Goal: Communication & Community: Answer question/provide support

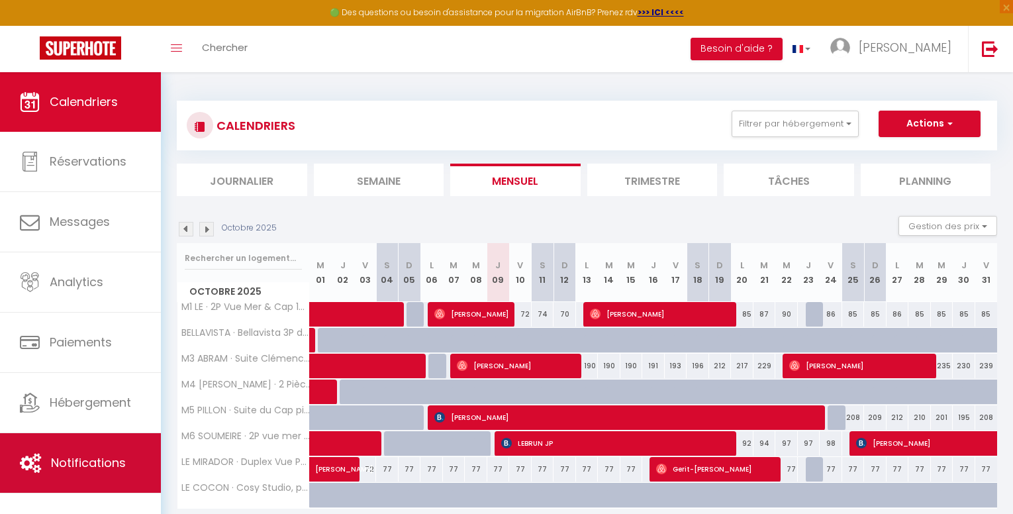
click at [81, 452] on link "Notifications" at bounding box center [80, 463] width 161 height 60
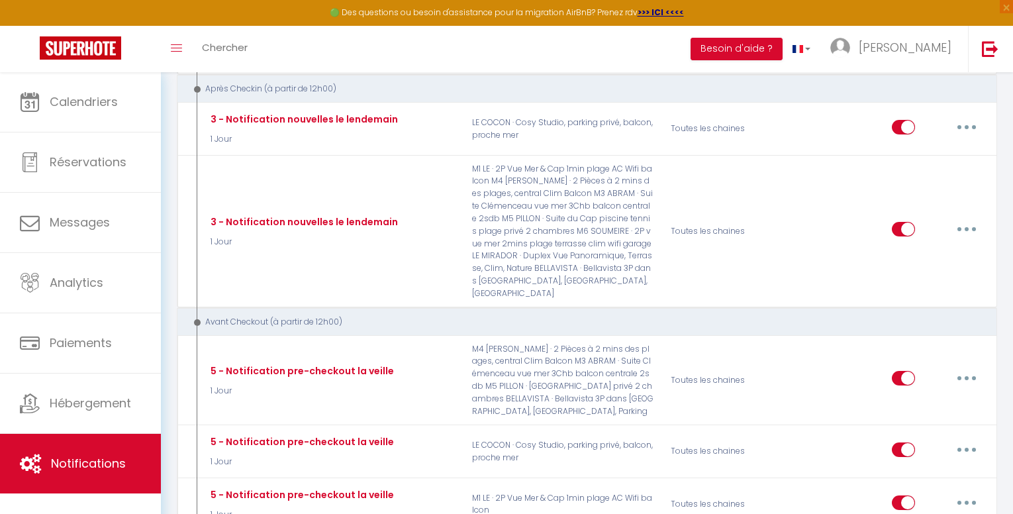
scroll to position [1457, 0]
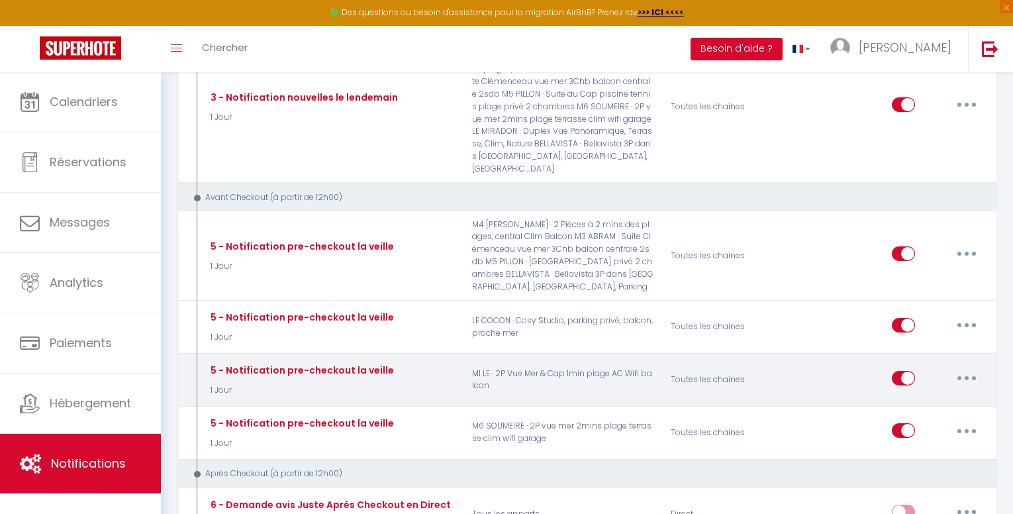
click at [897, 371] on input "checkbox" at bounding box center [903, 381] width 23 height 20
checkbox input "false"
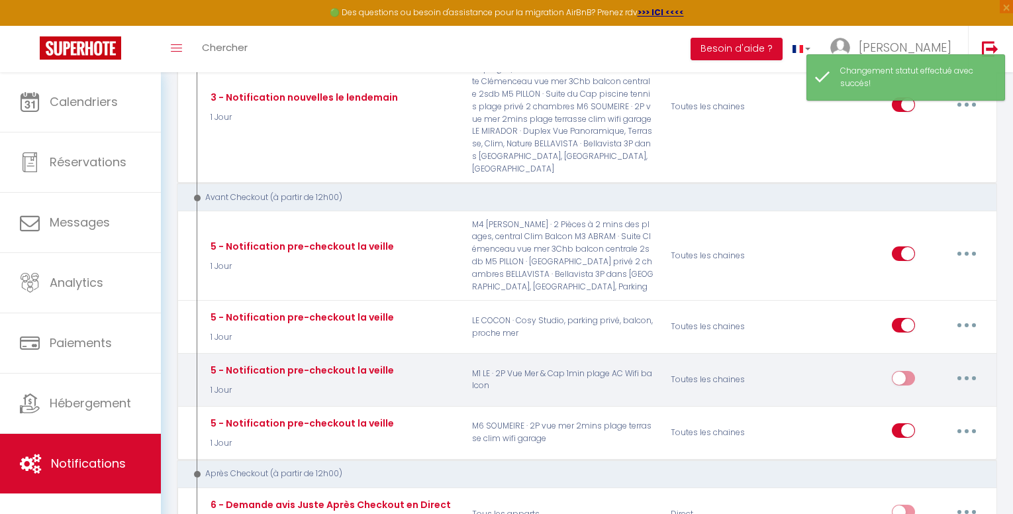
click at [973, 367] on button "button" at bounding box center [966, 377] width 37 height 21
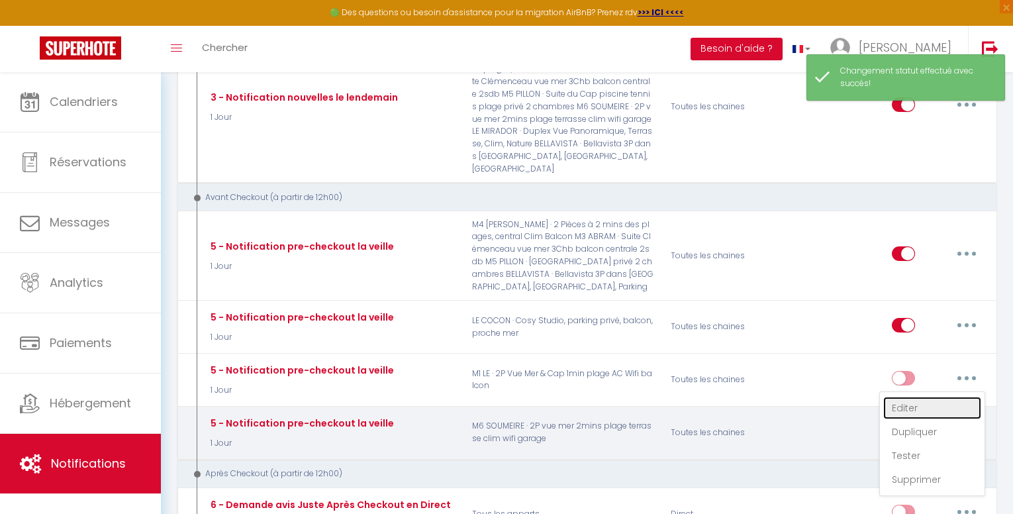
click at [913, 397] on link "Editer" at bounding box center [932, 408] width 98 height 23
type input "5 - Notification pre-checkout la veille"
select select "4"
select select "1 Jour"
select select "if_booking_is_paid"
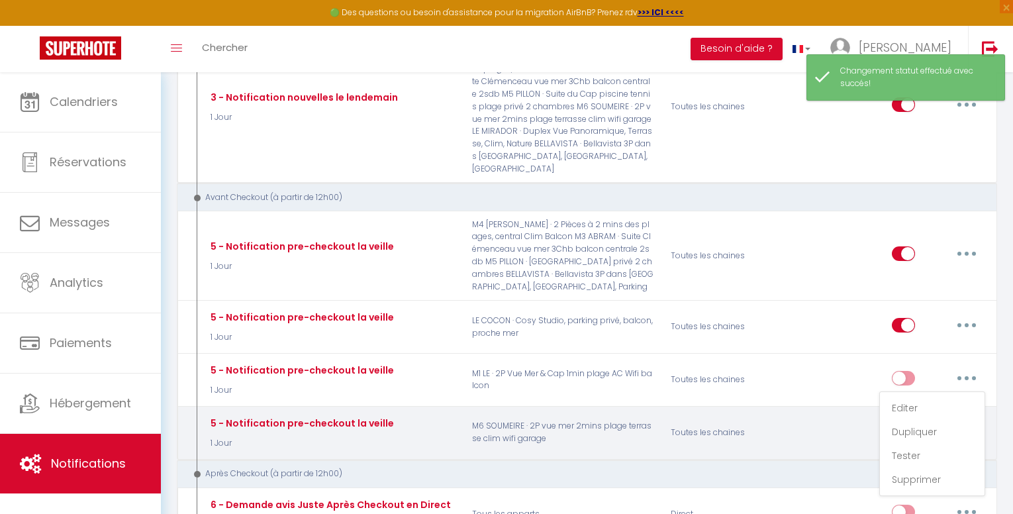
checkbox input "true"
checkbox input "false"
radio input "true"
type input "Procédure pour votre départ - [RENTAL:NAME] - [GUEST:FIRST_NAME]"
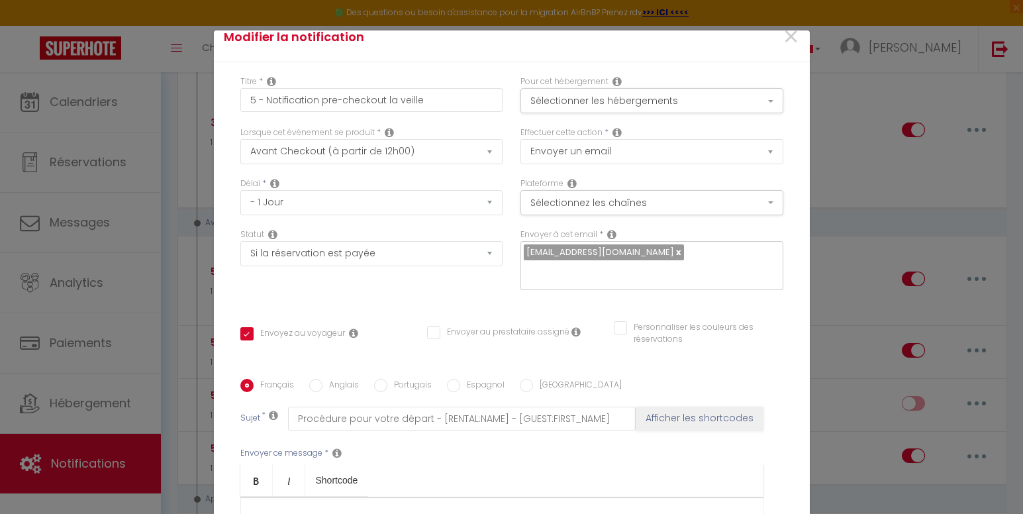
scroll to position [0, 0]
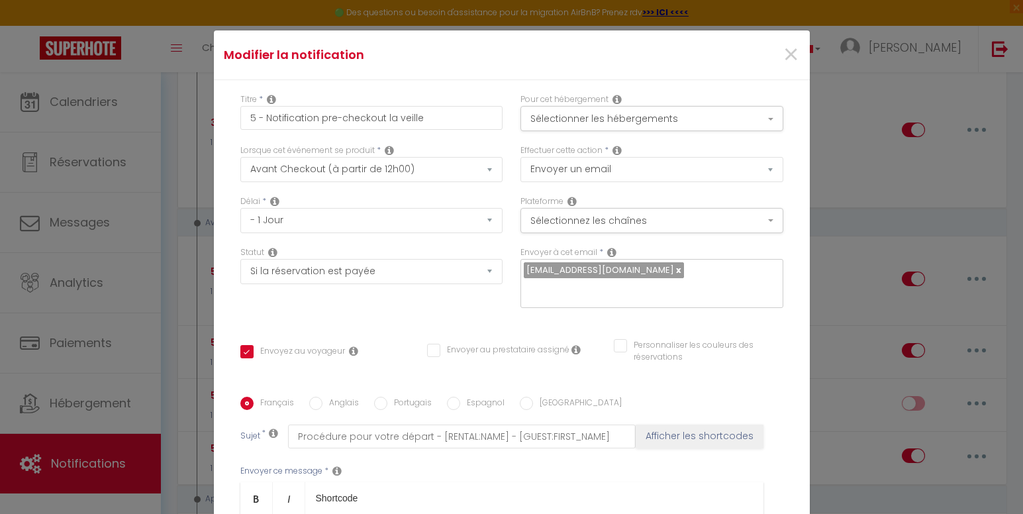
click at [329, 401] on label "Anglais" at bounding box center [340, 404] width 36 height 15
click at [322, 401] on input "Anglais" at bounding box center [315, 403] width 13 height 13
radio input "true"
checkbox input "true"
checkbox input "false"
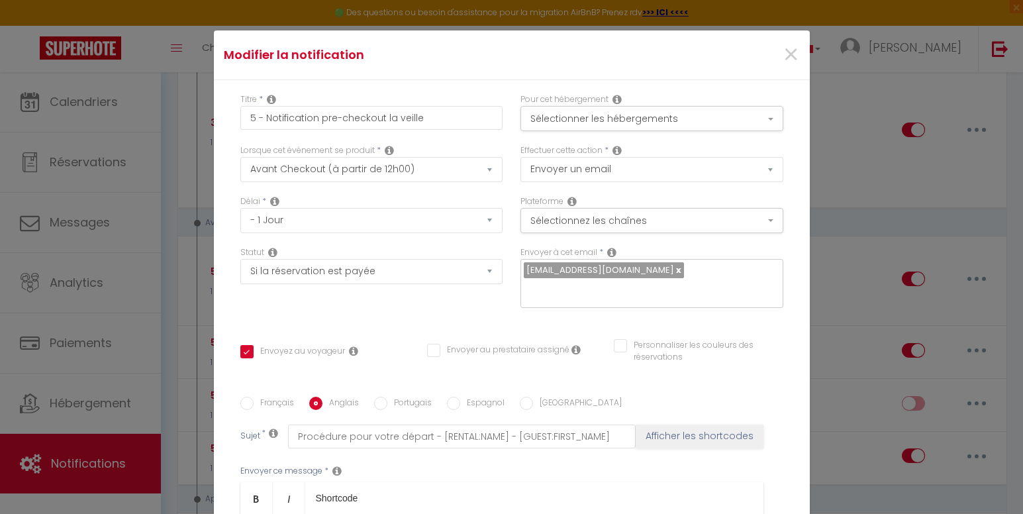
checkbox input "false"
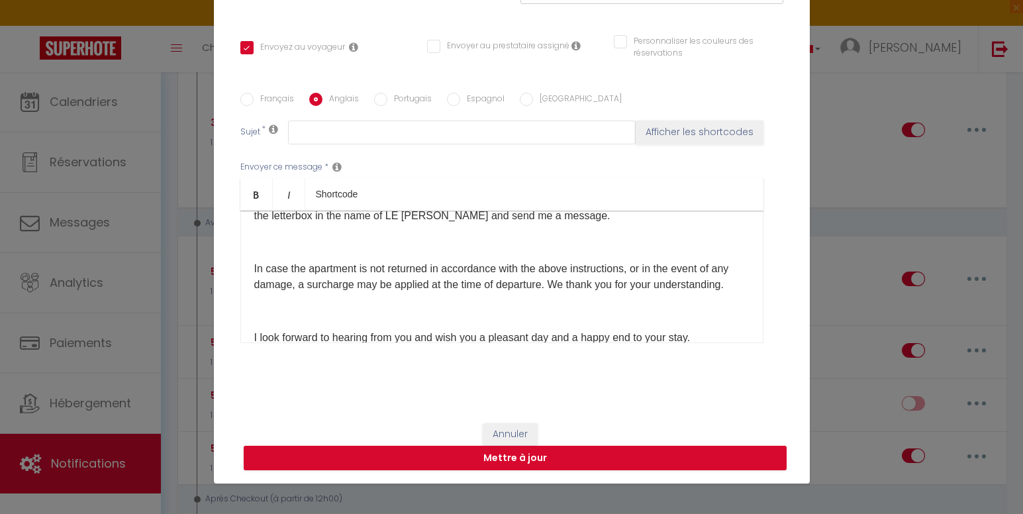
scroll to position [324, 0]
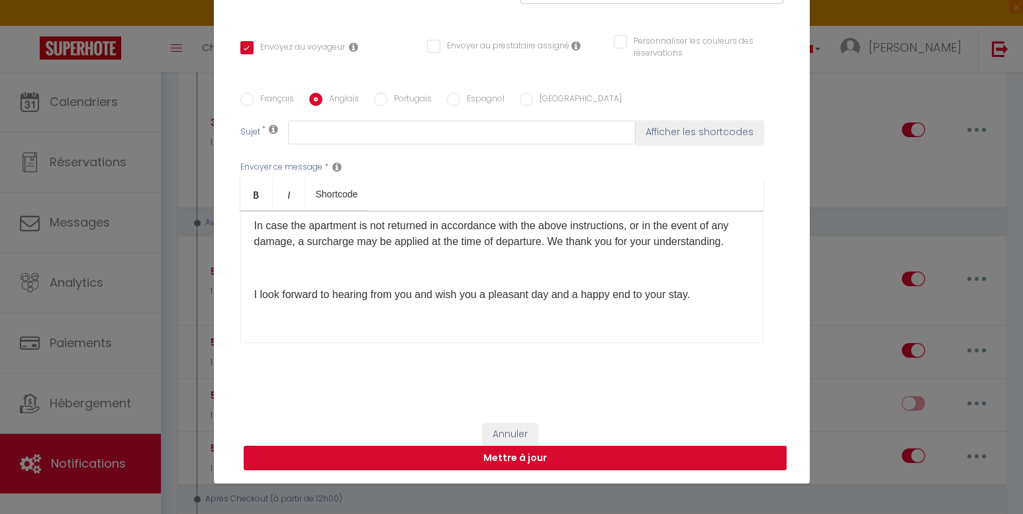
click at [608, 463] on button "Mettre à jour" at bounding box center [515, 458] width 543 height 25
checkbox input "true"
checkbox input "false"
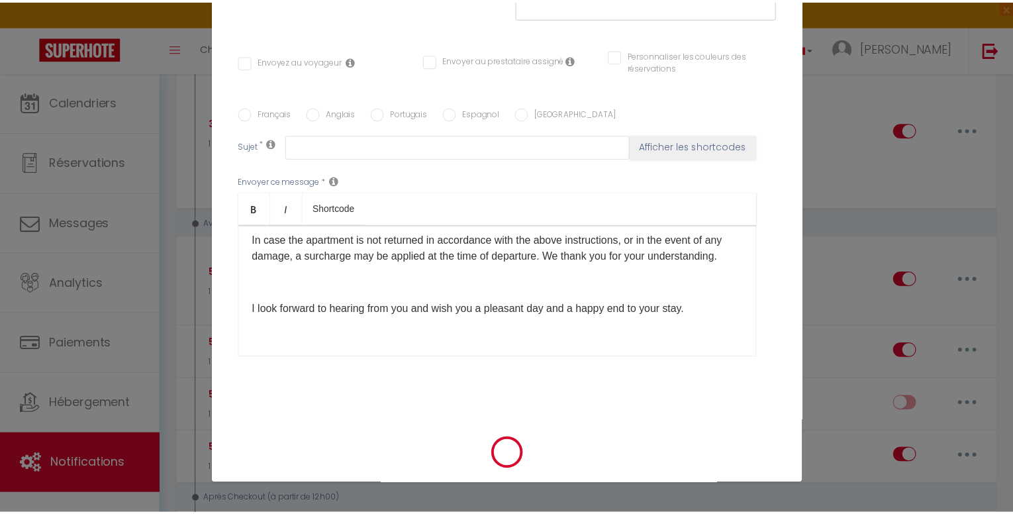
scroll to position [1457, 0]
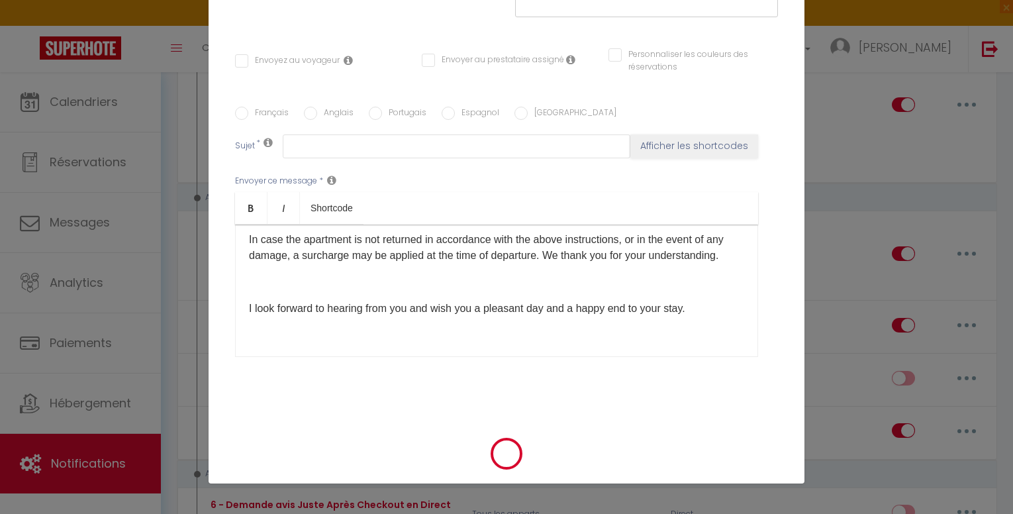
checkbox input "false"
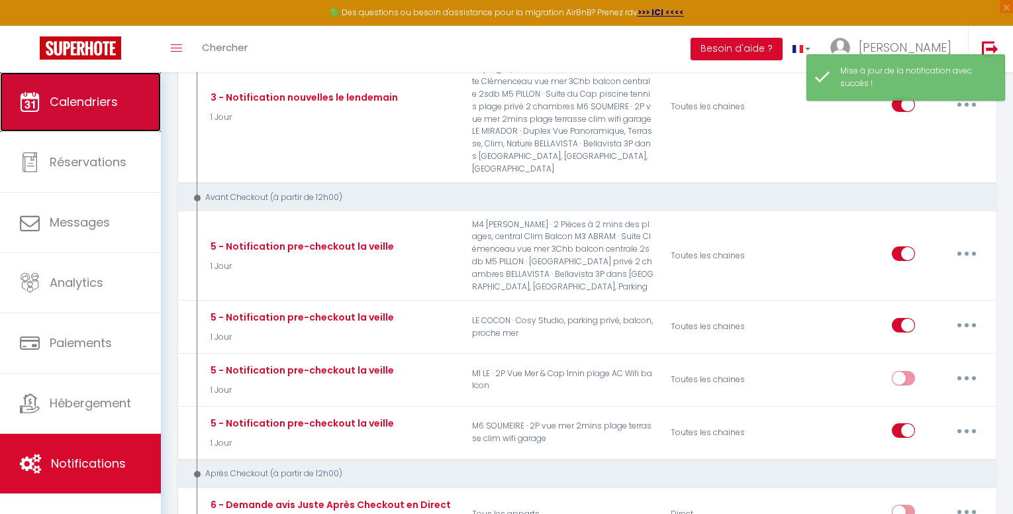
click at [101, 117] on link "Calendriers" at bounding box center [80, 102] width 161 height 60
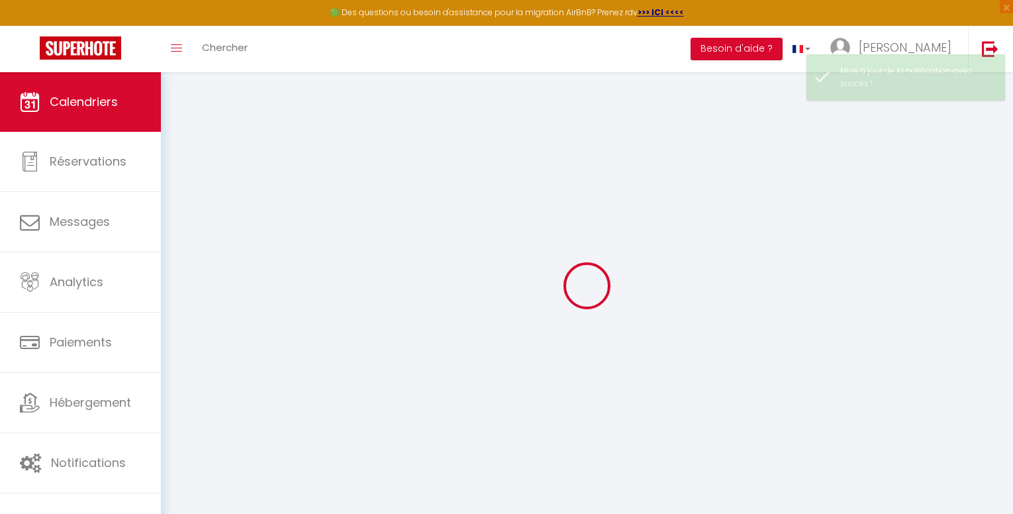
select select
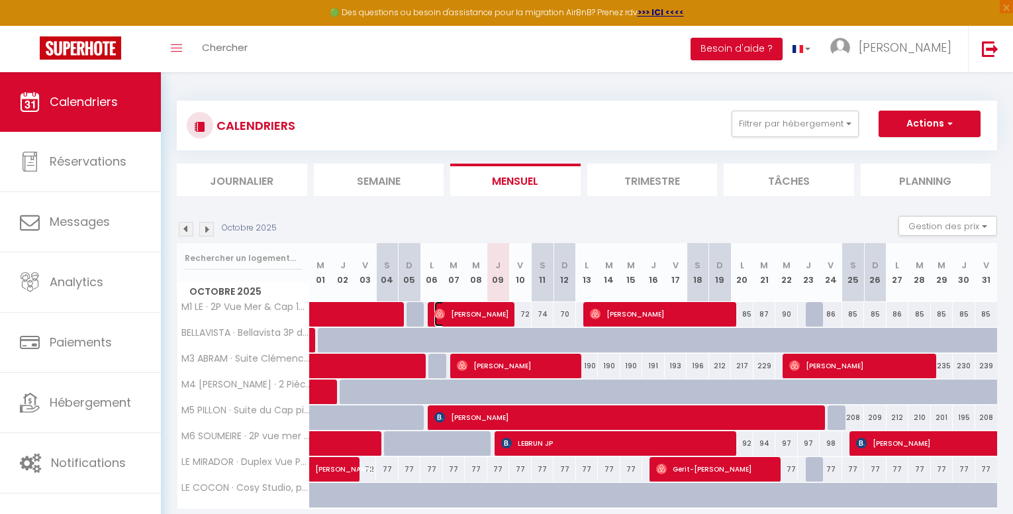
click at [489, 322] on span "[PERSON_NAME]" at bounding box center [471, 313] width 75 height 25
select select "OK"
select select "0"
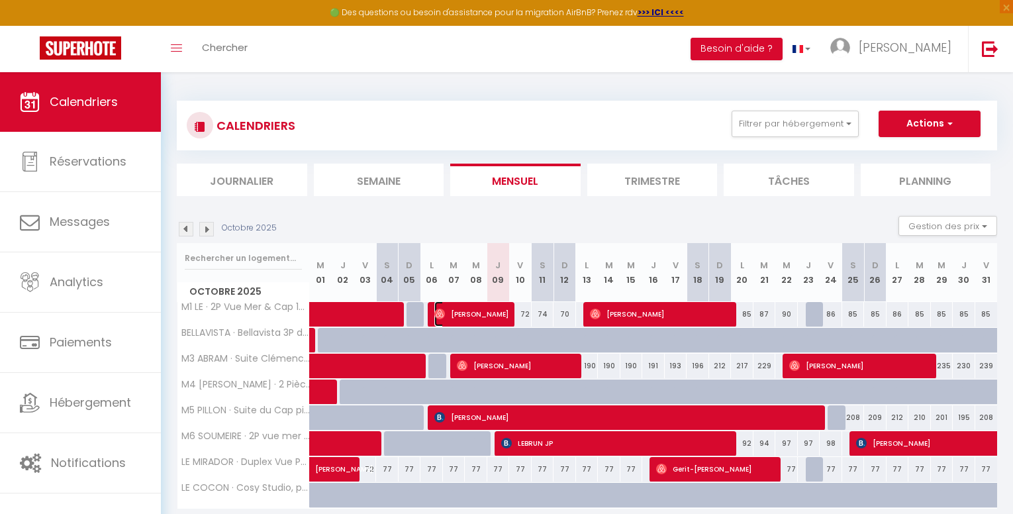
select select "1"
select select
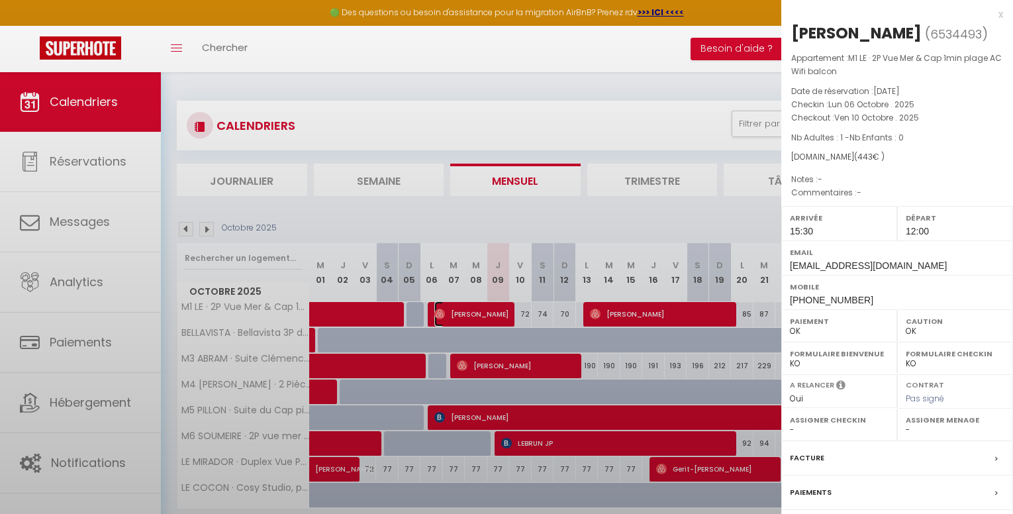
select select "30146"
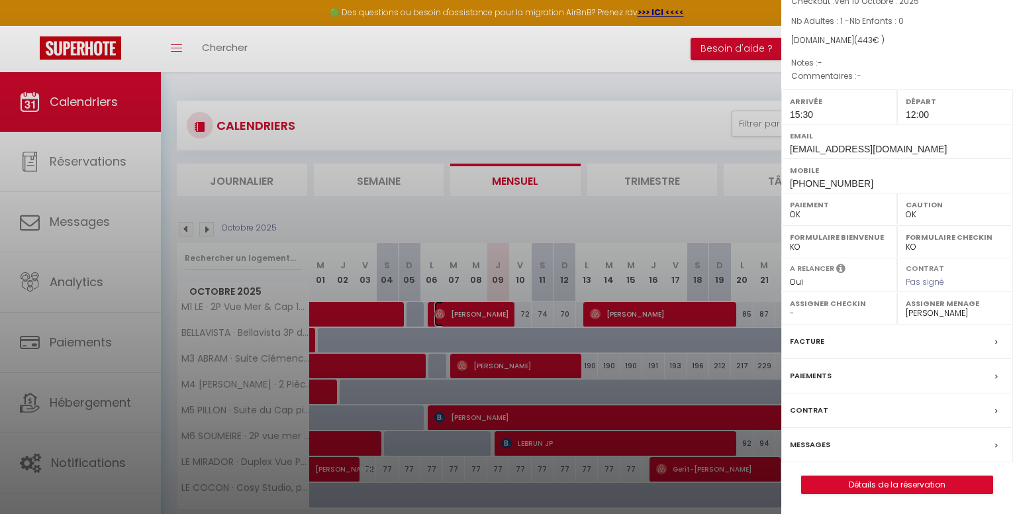
scroll to position [72, 0]
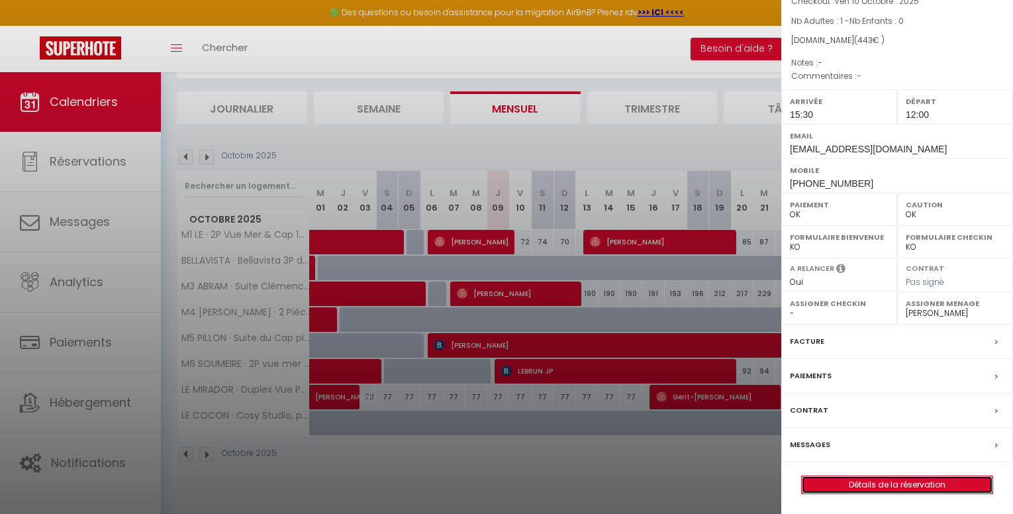
click at [881, 483] on link "Détails de la réservation" at bounding box center [897, 484] width 191 height 17
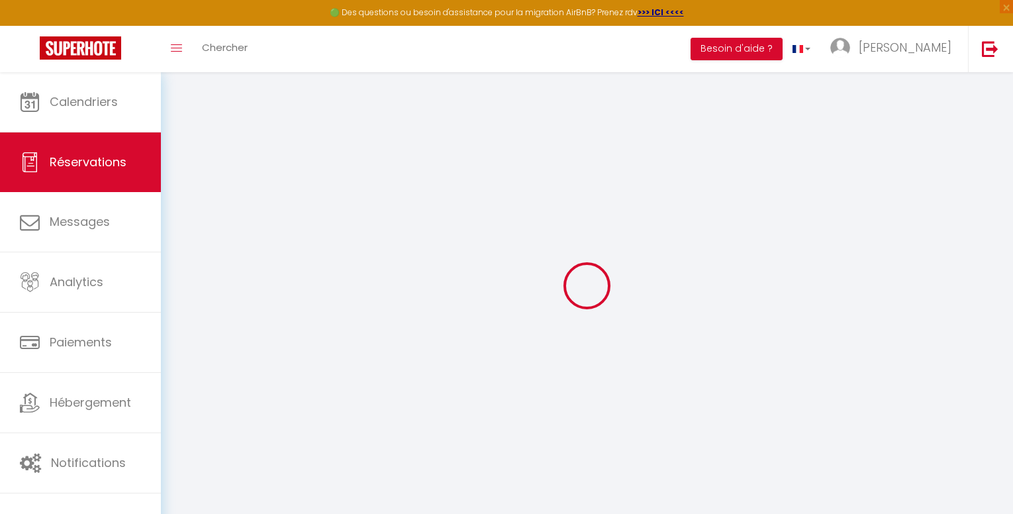
type input "[PERSON_NAME]"
type input "Trundle"
type input "[EMAIL_ADDRESS][DOMAIN_NAME]"
type input "[PHONE_NUMBER]"
select select
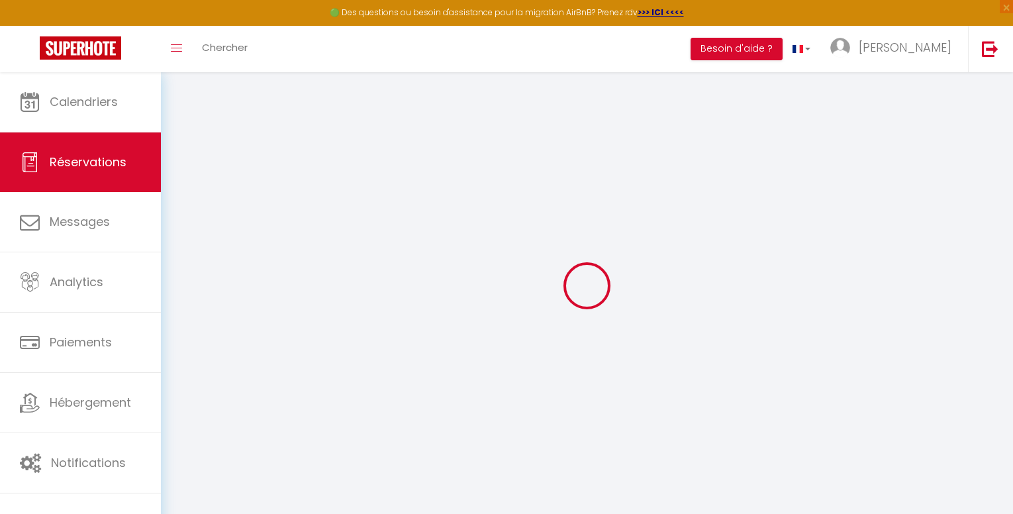
type input "79.74000000000001"
select select "26590"
select select "1"
select select
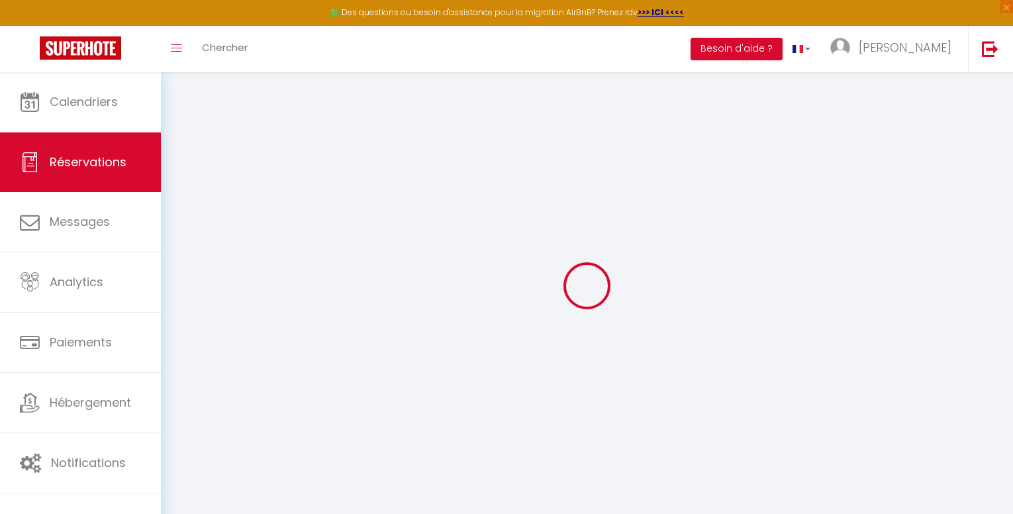
type input "1"
select select "12"
select select
type input "378"
checkbox input "false"
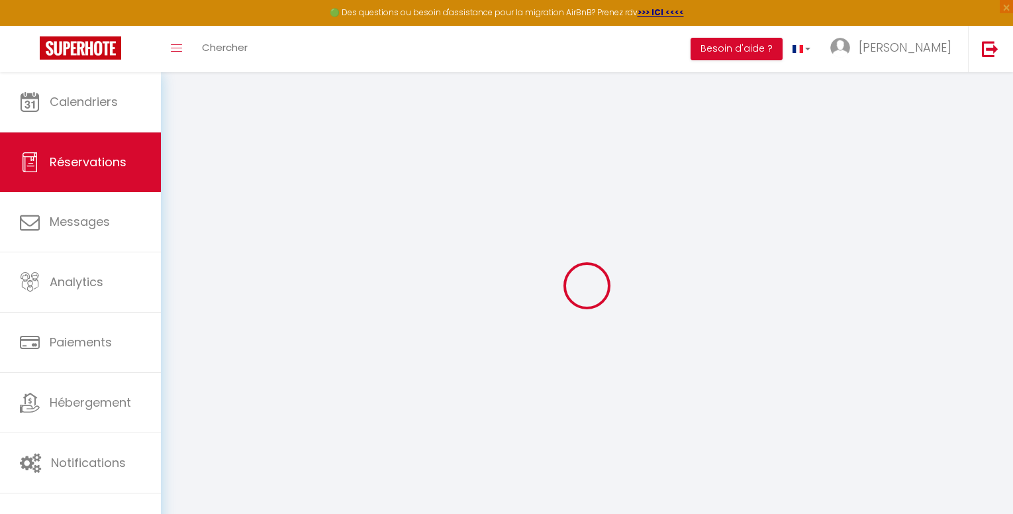
type input "0"
select select "1"
type input "65"
type input "0"
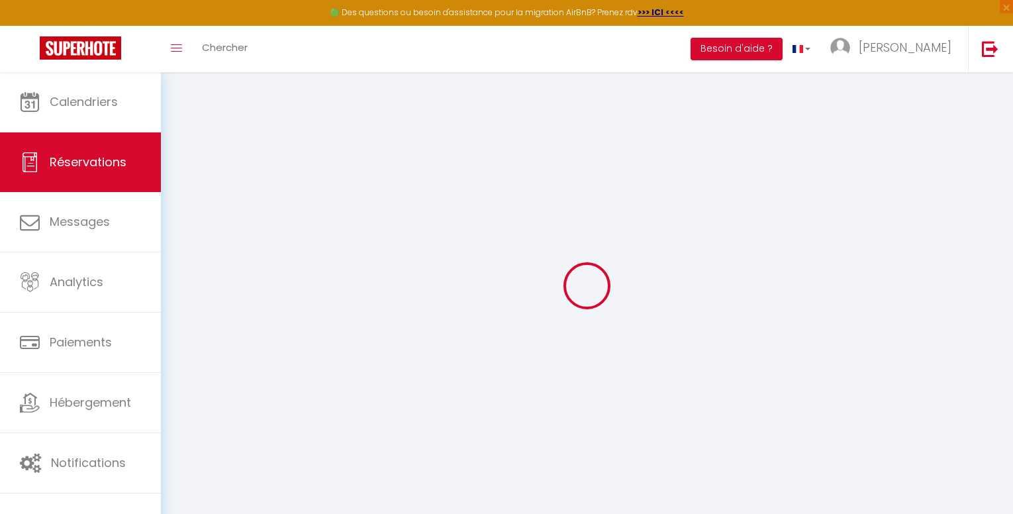
select select
select select "15"
checkbox input "false"
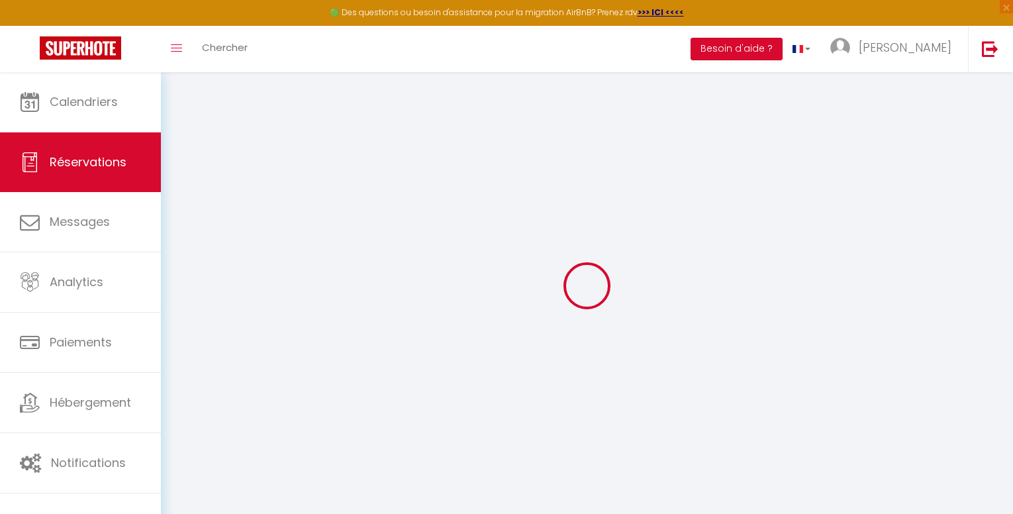
select select
checkbox input "false"
select select
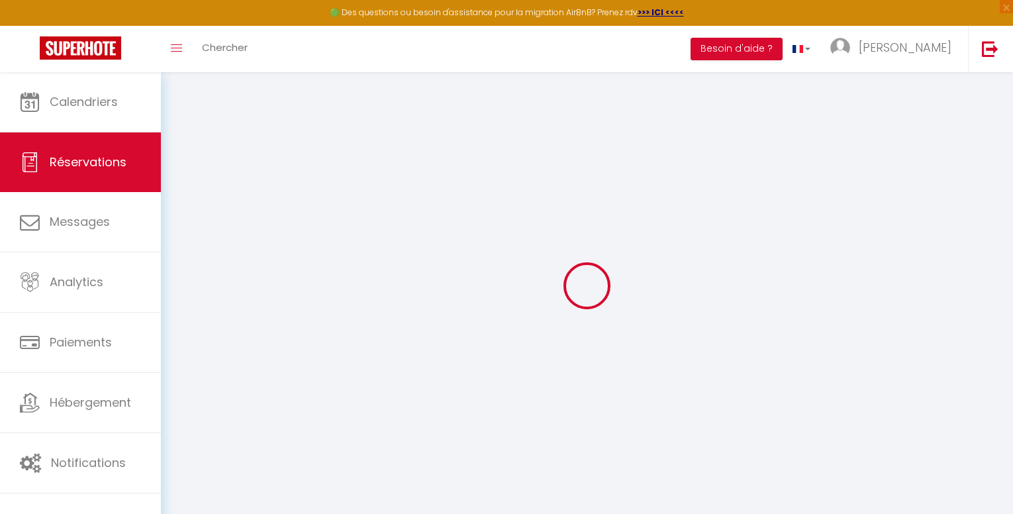
select select
checkbox input "false"
select select
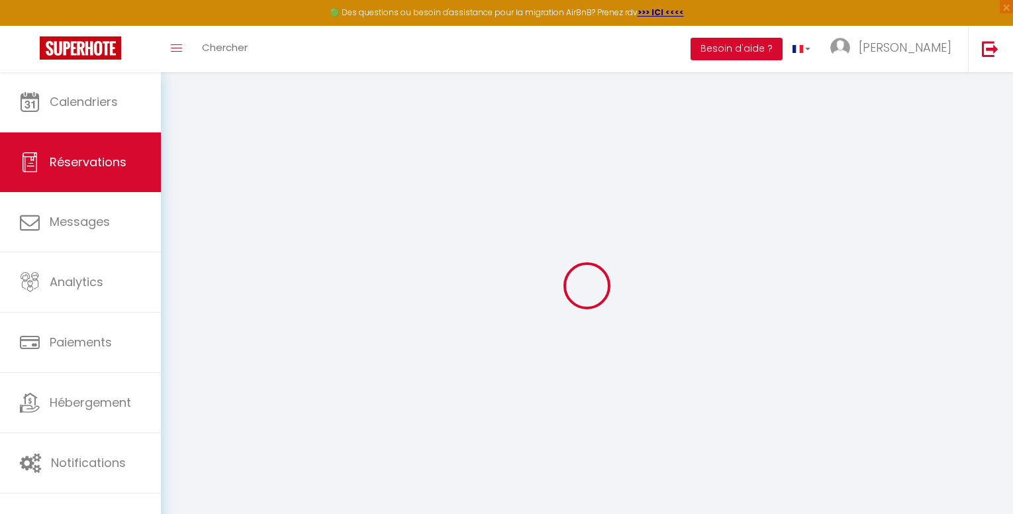
select select
checkbox input "false"
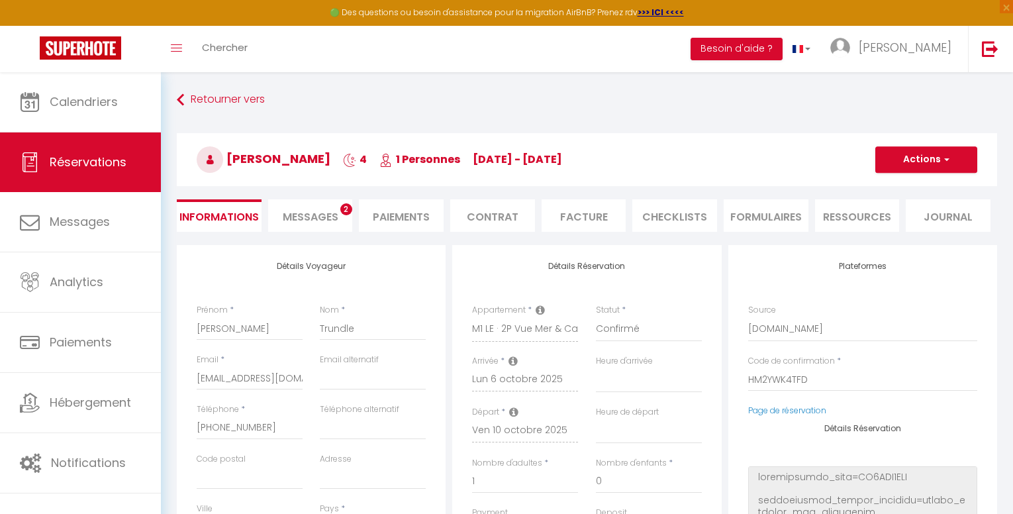
select select
type input "65"
select select
checkbox input "false"
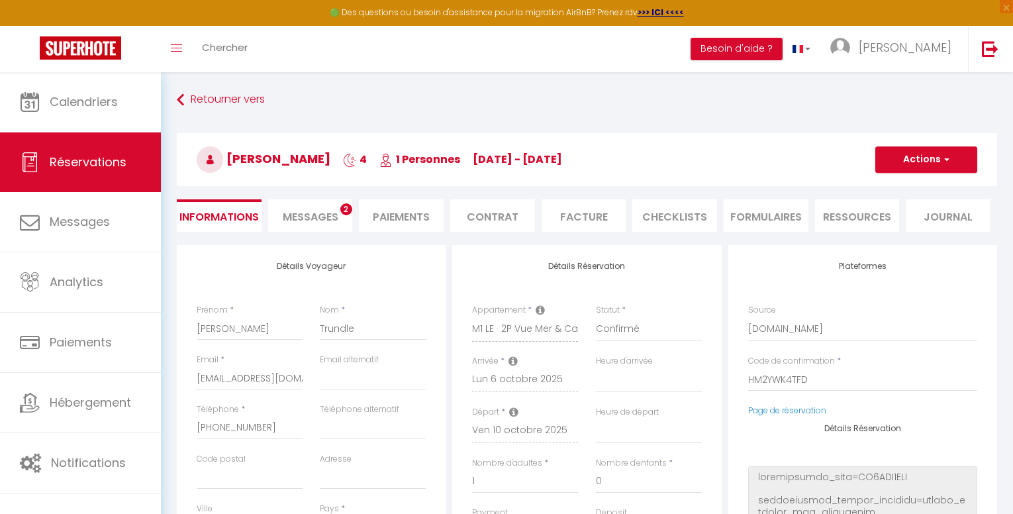
select select
checkbox input "false"
select select "15:30"
select select "12:00"
click at [313, 217] on span "Messages" at bounding box center [311, 216] width 56 height 15
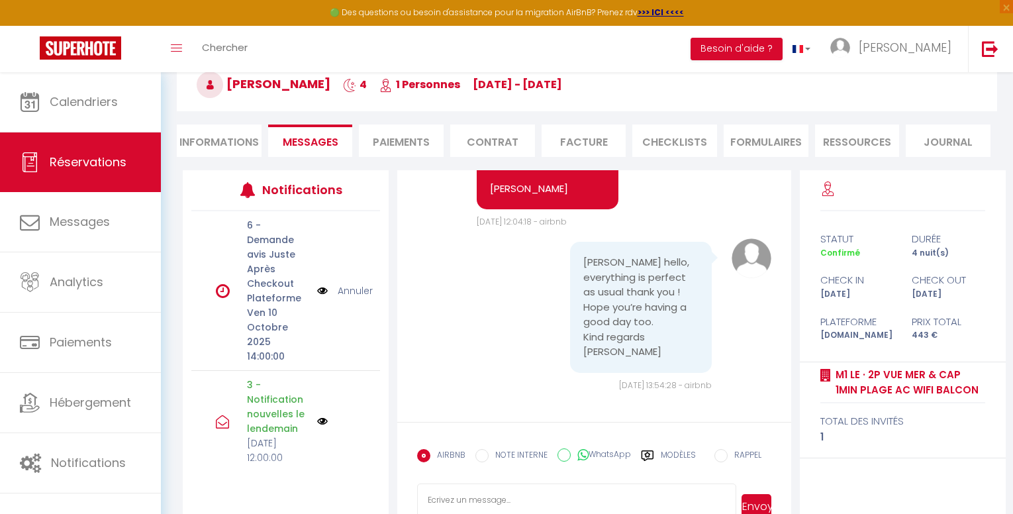
scroll to position [117, 0]
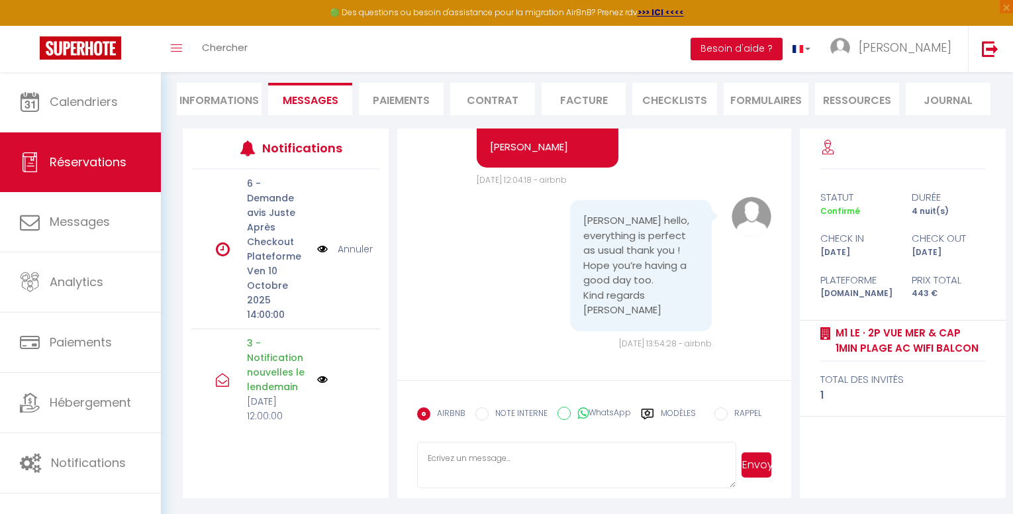
click at [437, 460] on textarea at bounding box center [576, 465] width 319 height 46
click at [703, 447] on textarea "Bonjour [PERSON_NAME], Comment allez-vous ? J'ai le plaisir de vous confirmer q…" at bounding box center [576, 465] width 319 height 46
click at [706, 450] on textarea "Bonjour [PERSON_NAME], Comment allez-vous ? J'ai le plaisir de vous confirmer q…" at bounding box center [576, 465] width 319 height 46
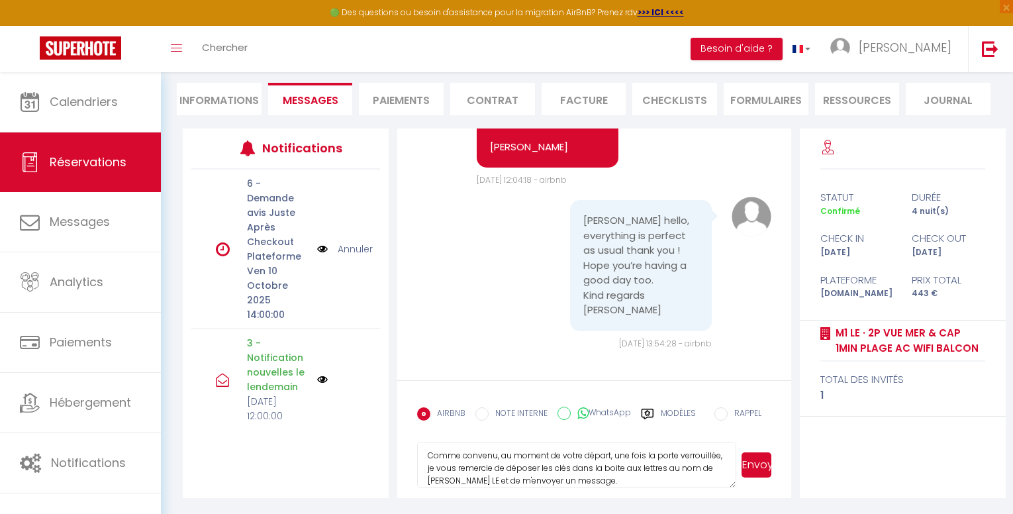
scroll to position [135, 0]
type textarea "Bonjour [PERSON_NAME], Comment allez-vous ? J'ai le plaisir de vous confirmer q…"
click at [751, 463] on button "Envoyer" at bounding box center [757, 464] width 30 height 25
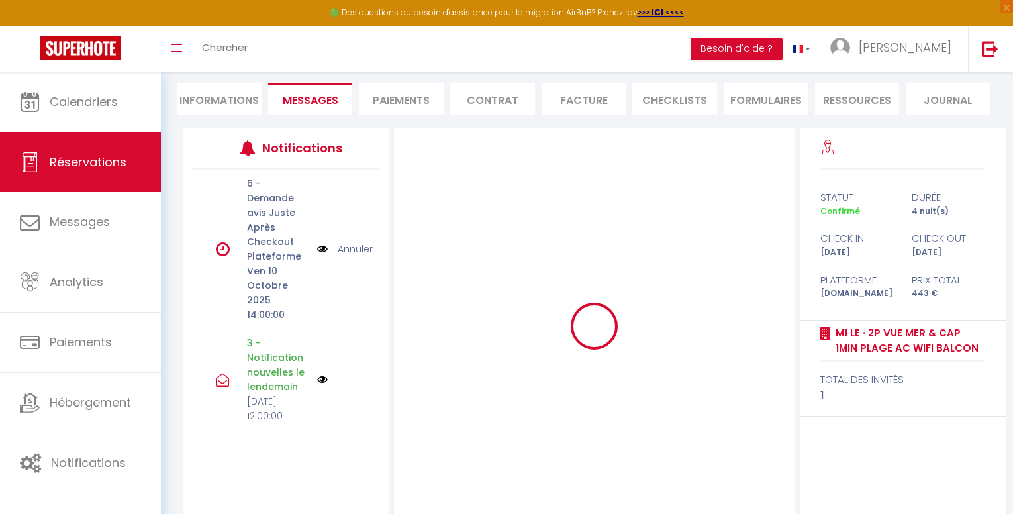
scroll to position [0, 0]
